Goal: Information Seeking & Learning: Learn about a topic

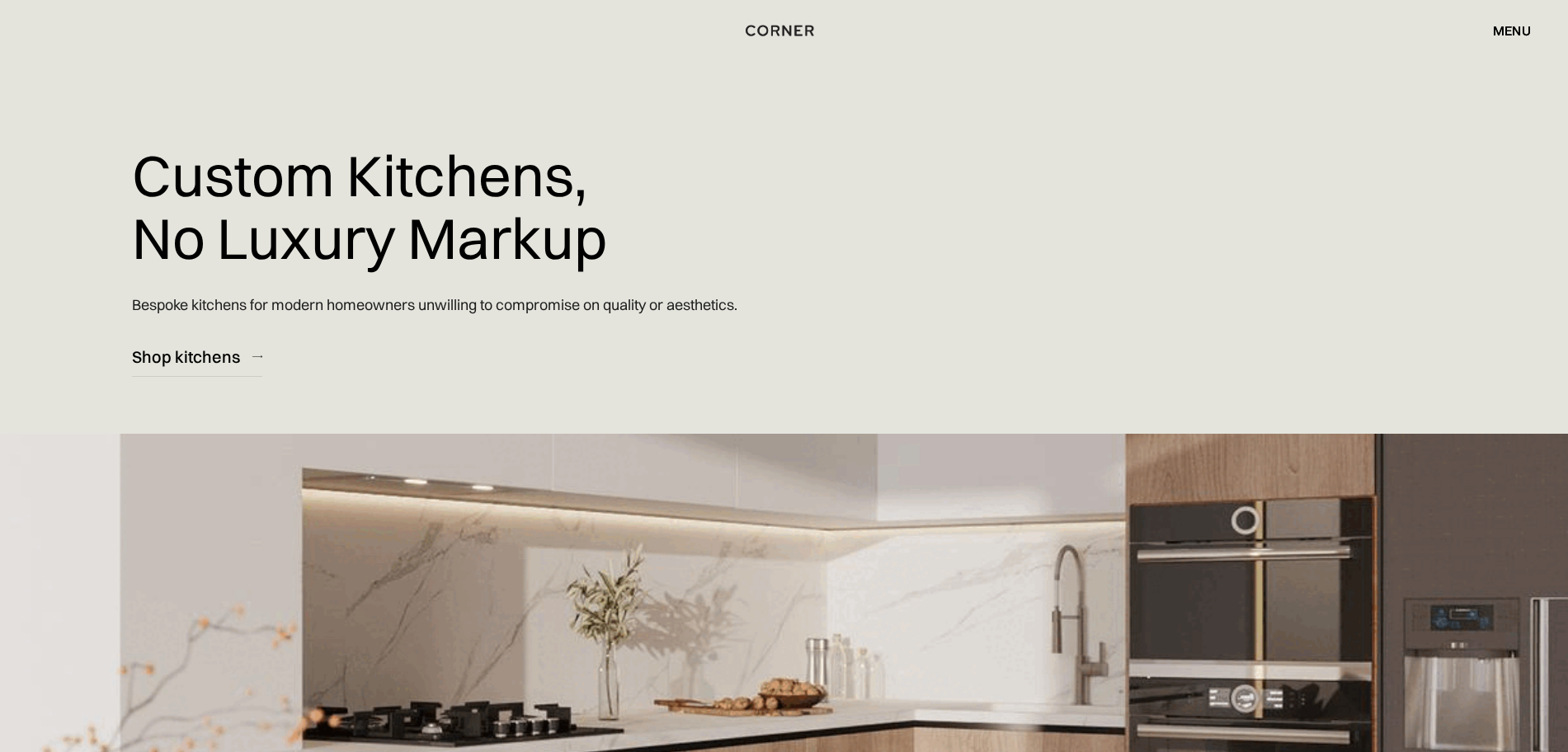
click at [1537, 24] on div "Shop Kitchens Shop Kitchens How it works How it works Projects Projects Inspira…" at bounding box center [784, 30] width 1568 height 28
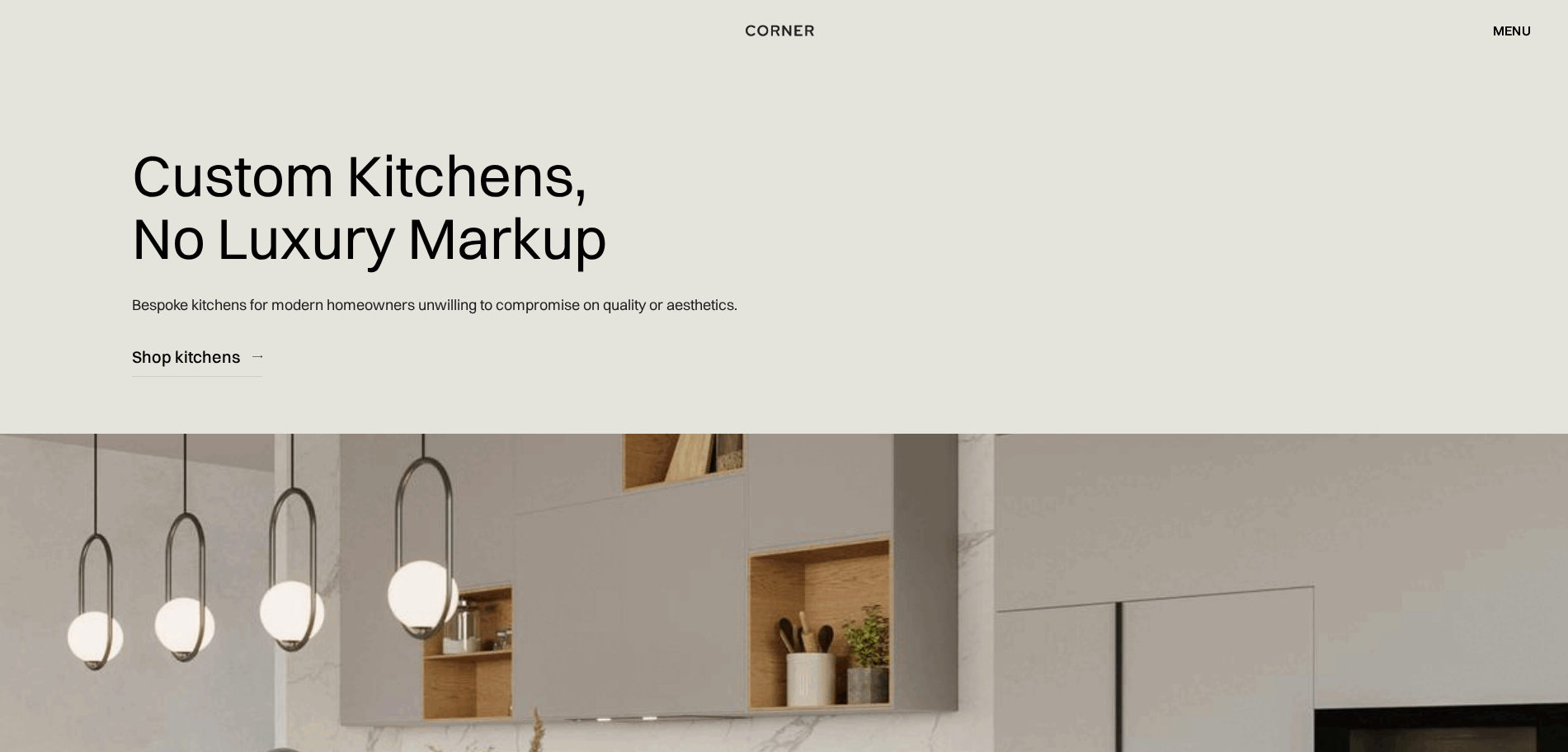
click at [1524, 28] on div "menu" at bounding box center [1512, 30] width 38 height 13
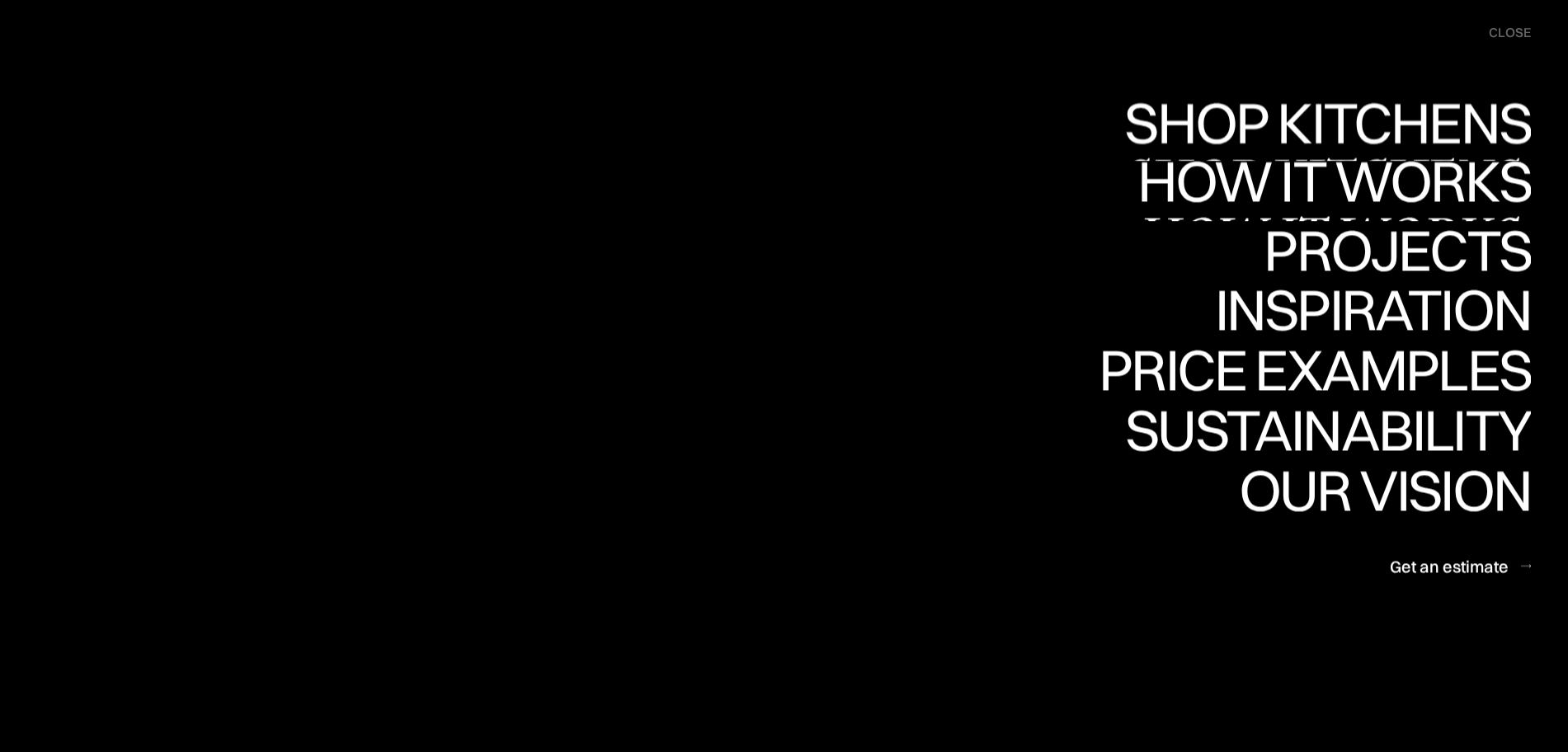
click at [1452, 152] on div "Shop Kitchens" at bounding box center [1324, 180] width 415 height 58
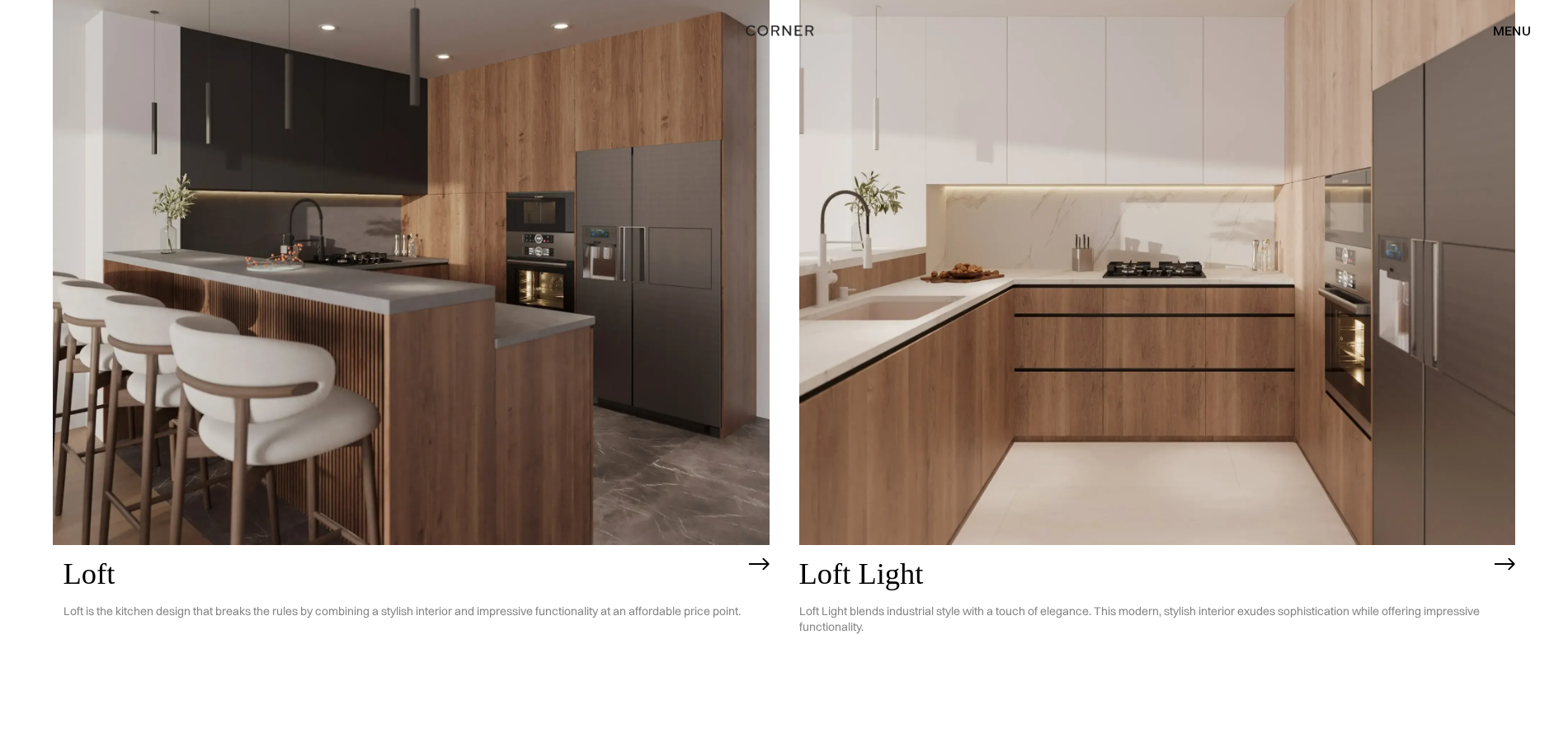
scroll to position [5154, 0]
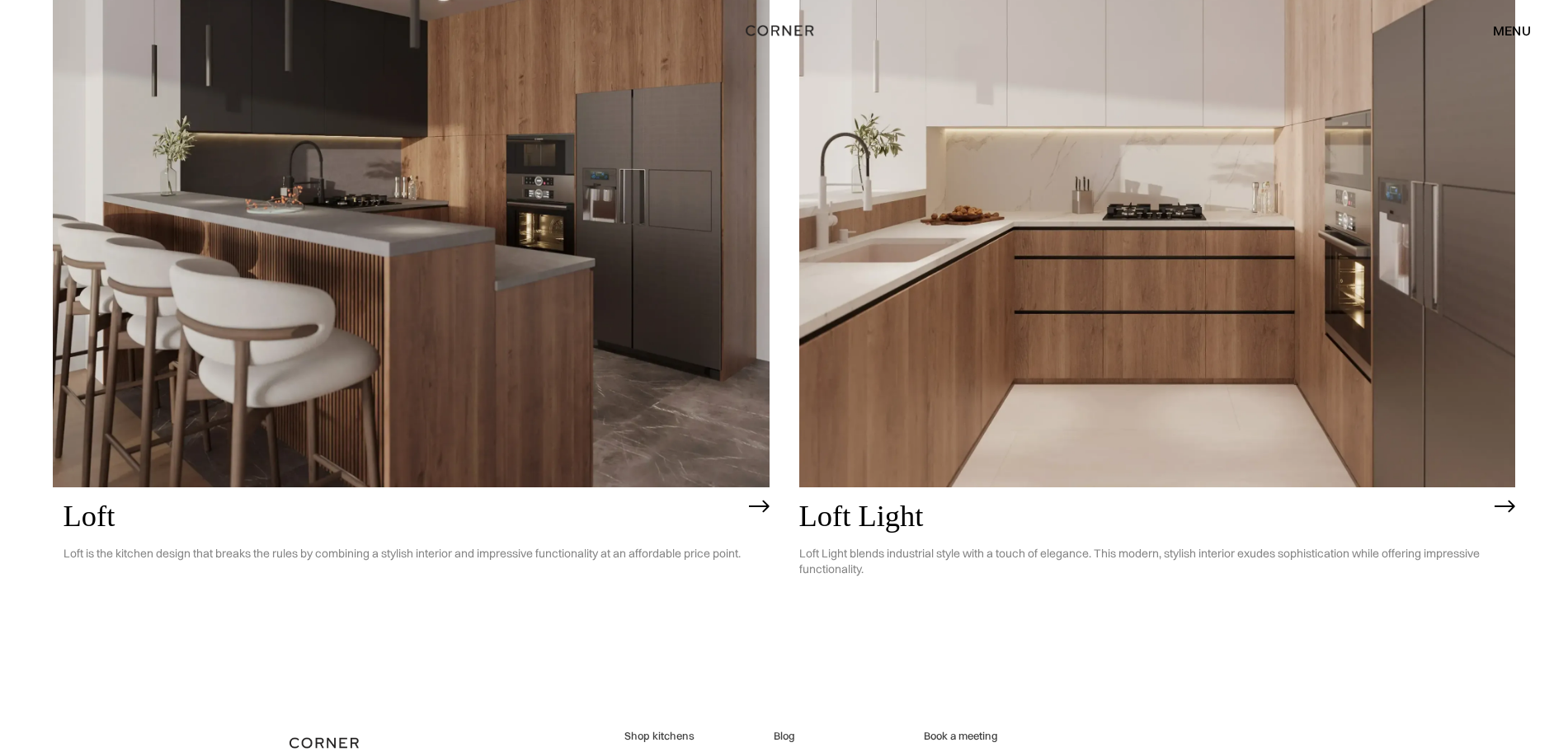
click at [675, 202] on img at bounding box center [411, 202] width 716 height 573
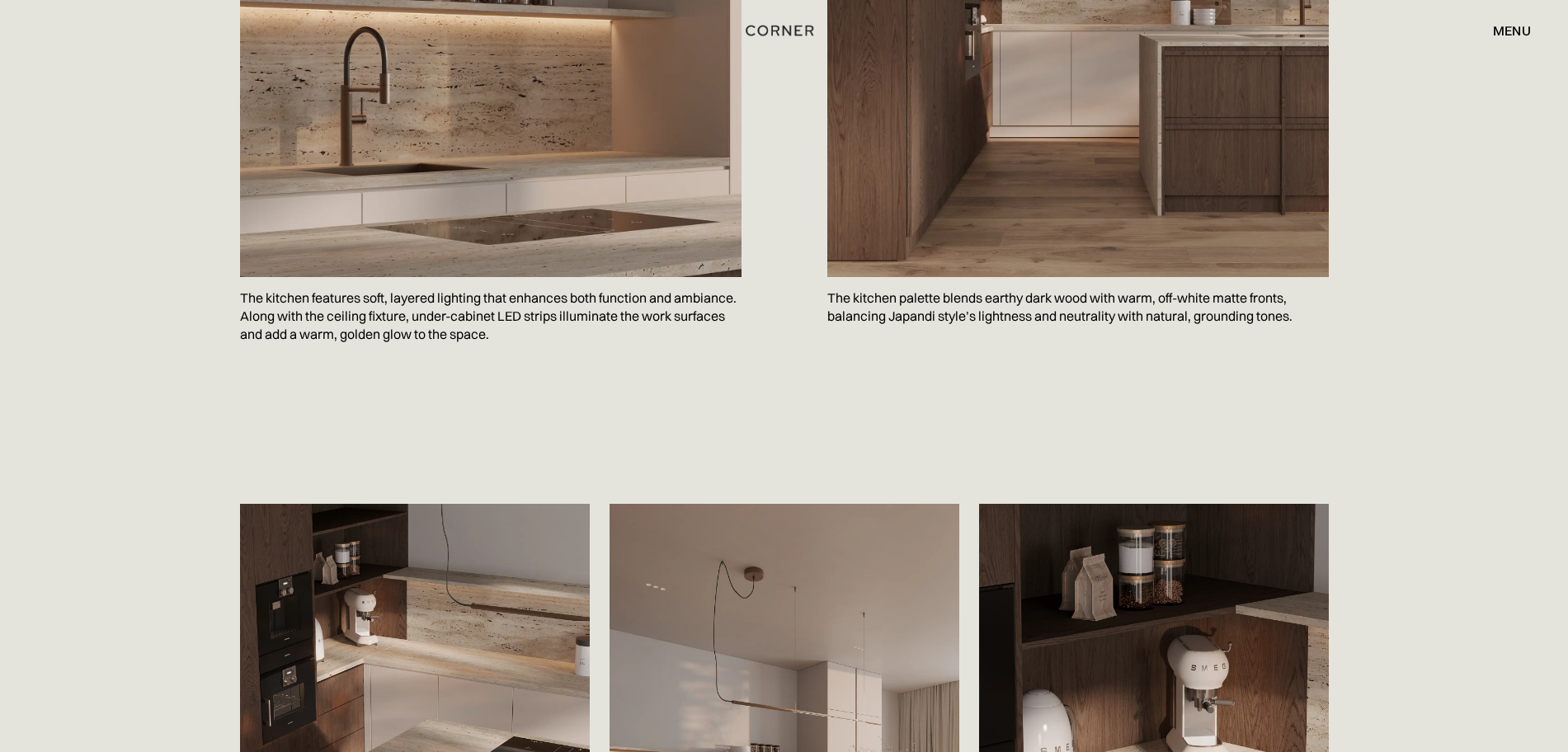
scroll to position [2317, 0]
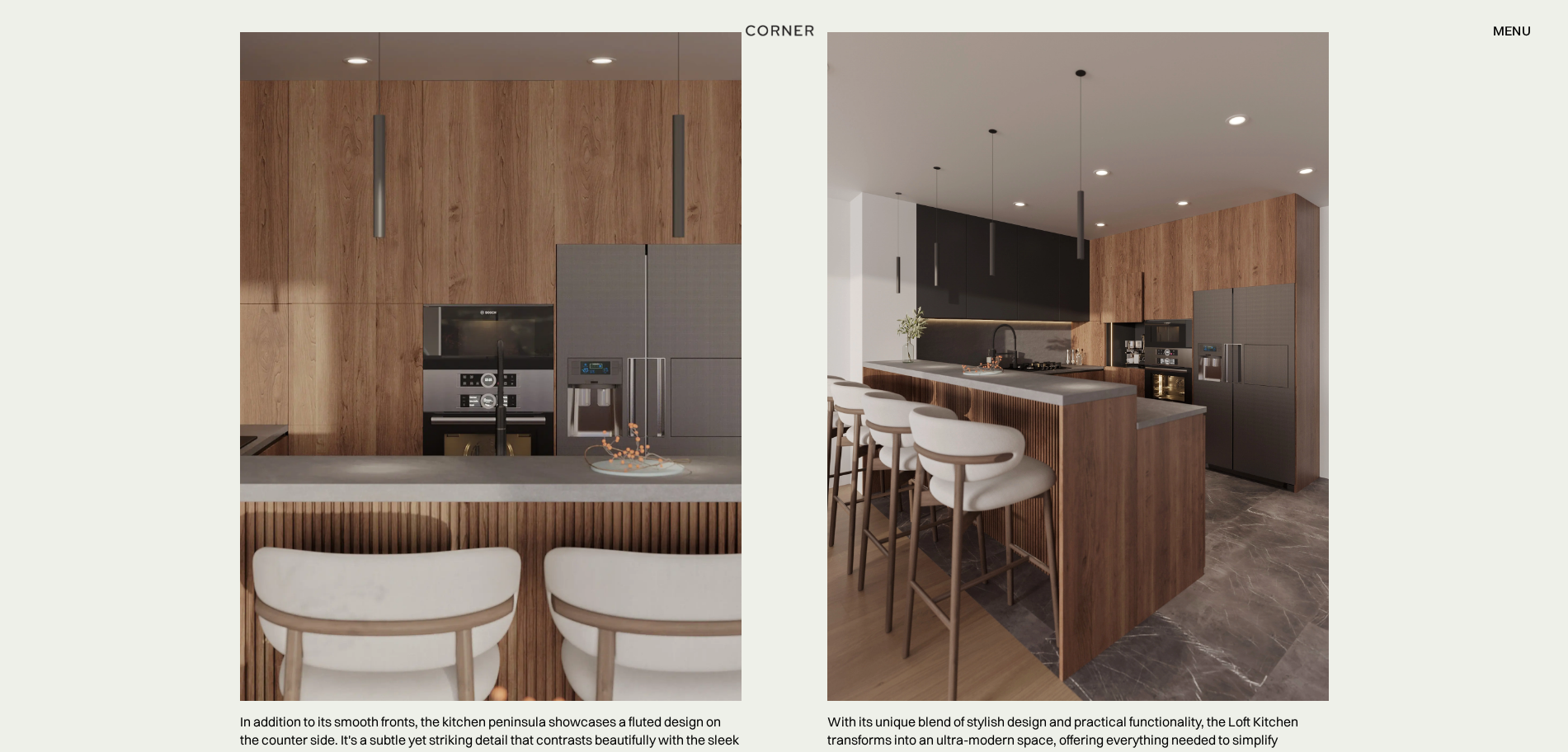
scroll to position [4169, 0]
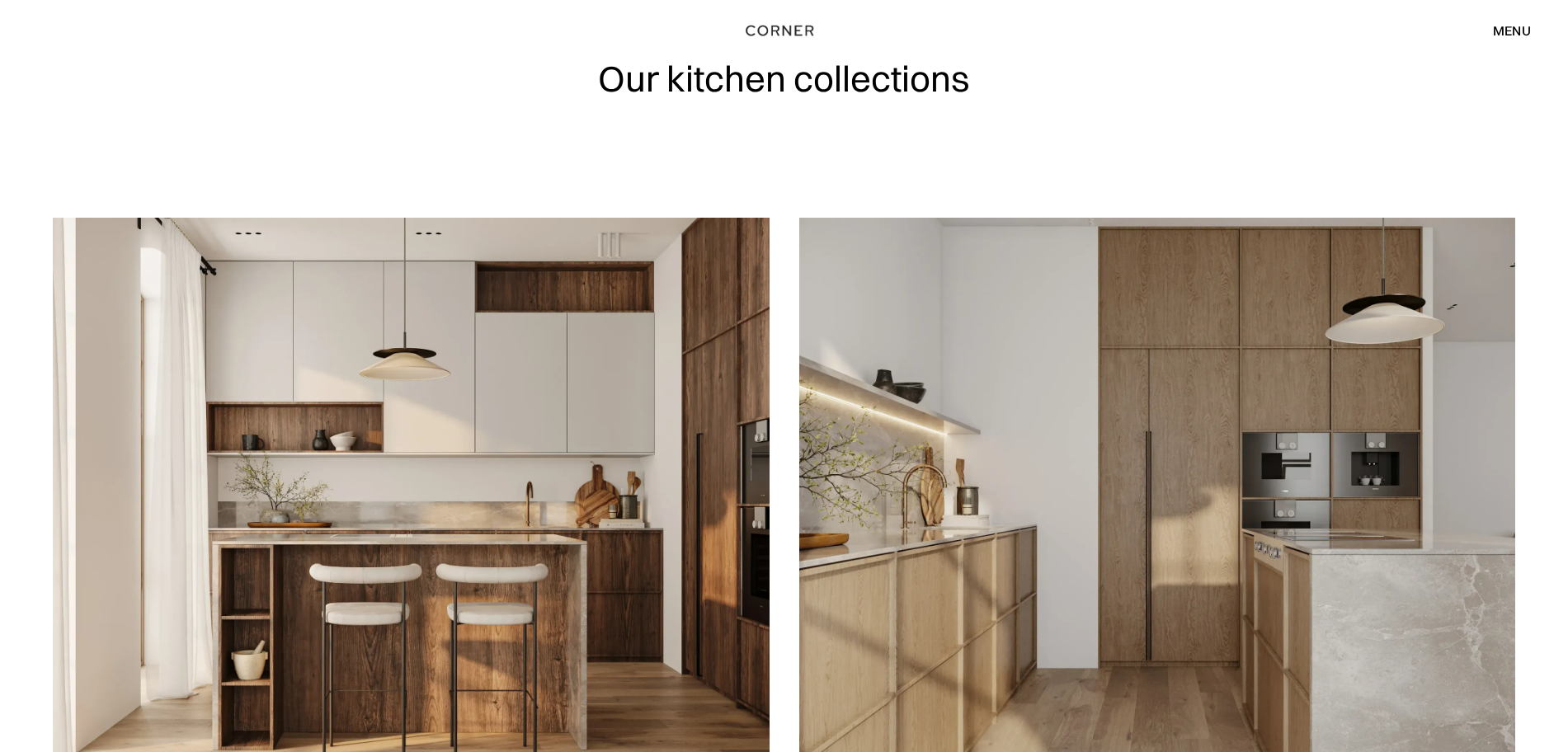
scroll to position [412, 0]
